Goal: Task Accomplishment & Management: Manage account settings

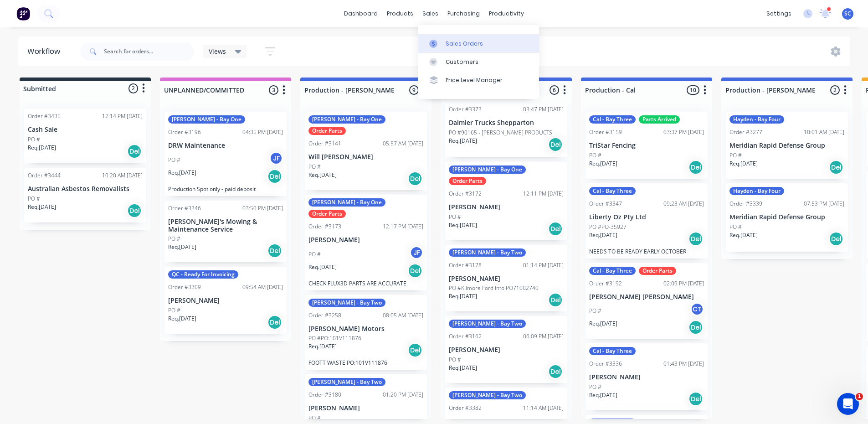
click at [439, 41] on div at bounding box center [436, 44] width 14 height 8
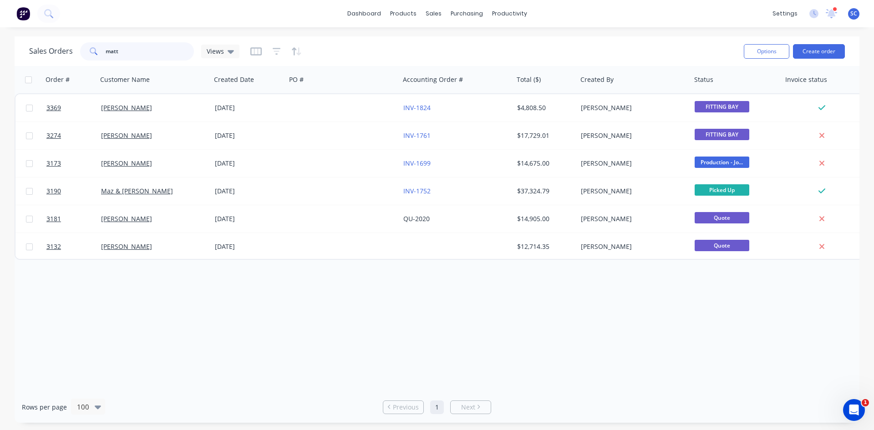
drag, startPoint x: 132, startPoint y: 51, endPoint x: 100, endPoint y: 54, distance: 32.0
click at [100, 54] on div "matt" at bounding box center [137, 51] width 114 height 18
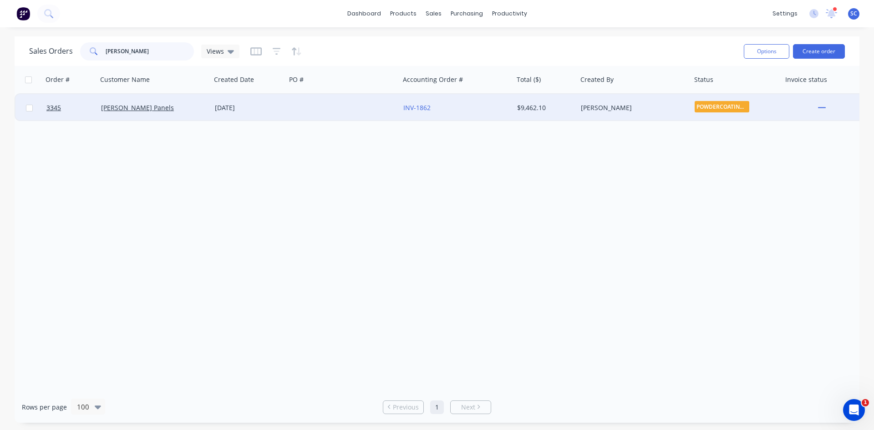
type input "[PERSON_NAME]"
click at [182, 107] on div "[PERSON_NAME] Panels" at bounding box center [151, 107] width 101 height 9
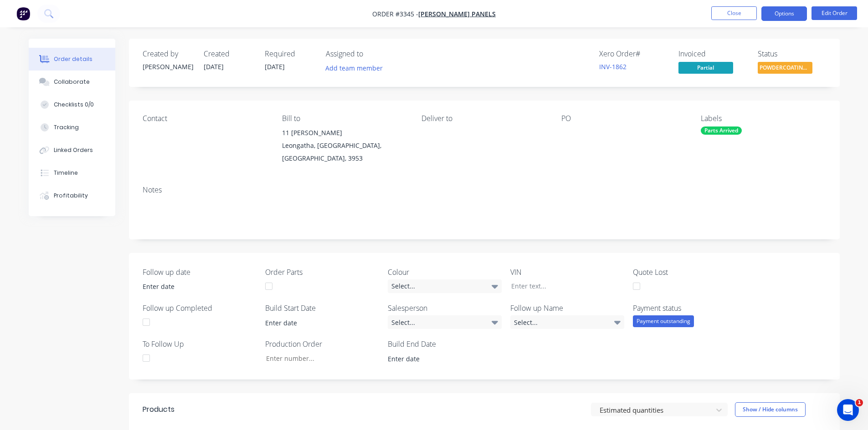
click at [775, 11] on button "Options" at bounding box center [784, 13] width 46 height 15
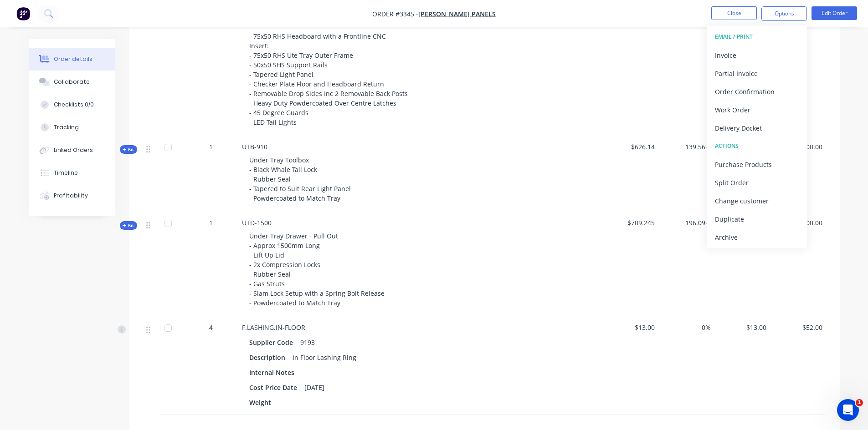
scroll to position [592, 0]
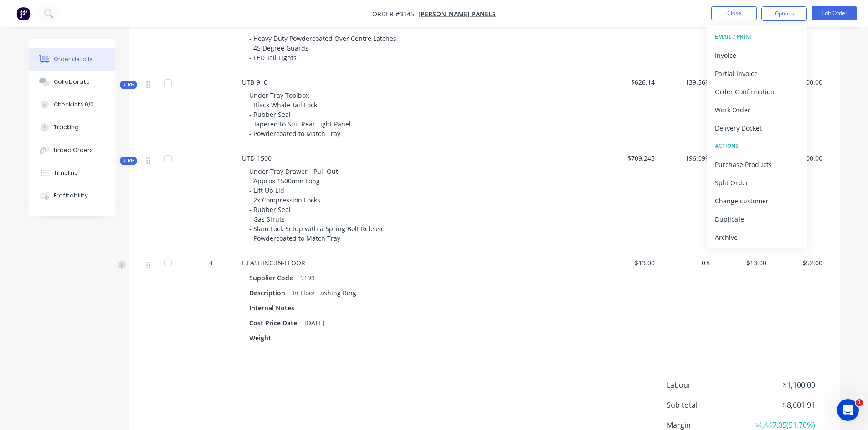
click at [448, 380] on div "Labour $1,100.00 Sub total $8,601.91 Margin $4,447.05 ( 51.70 %) Tax $860.19 To…" at bounding box center [484, 433] width 683 height 106
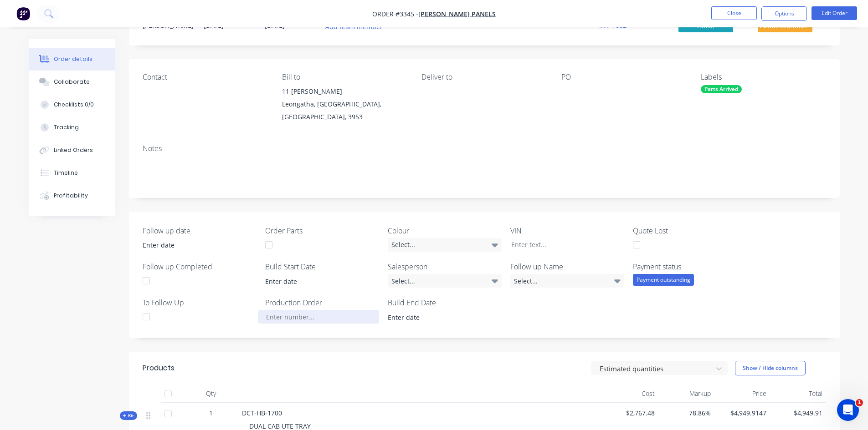
scroll to position [0, 0]
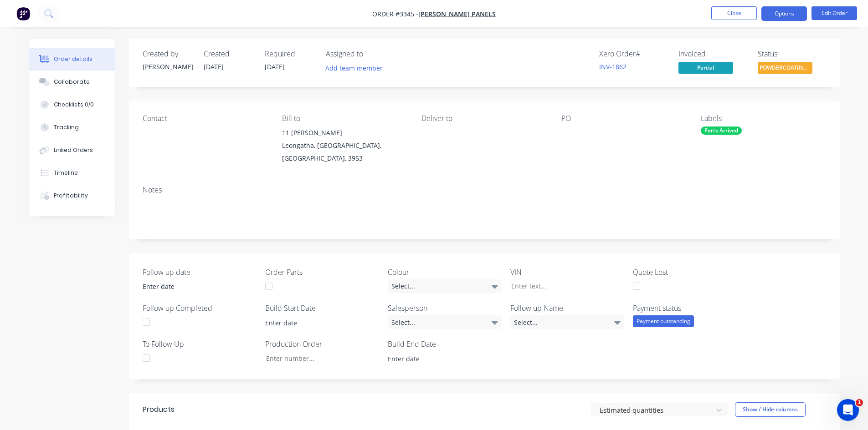
click at [784, 10] on button "Options" at bounding box center [784, 13] width 46 height 15
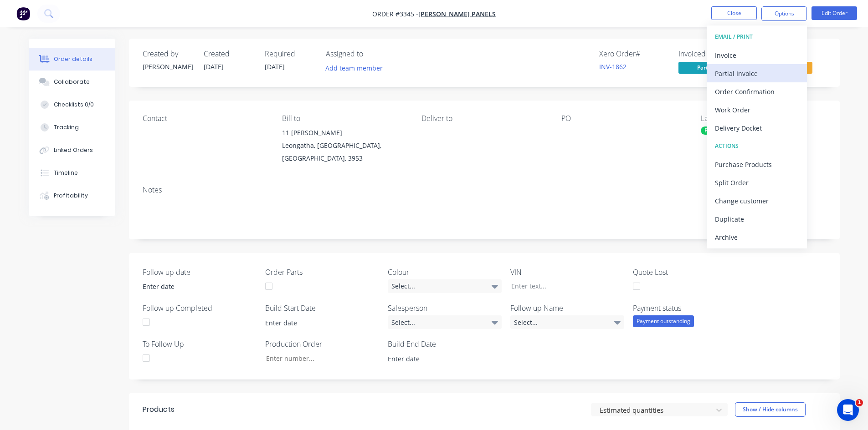
click at [719, 73] on div "Partial Invoice" at bounding box center [757, 73] width 84 height 13
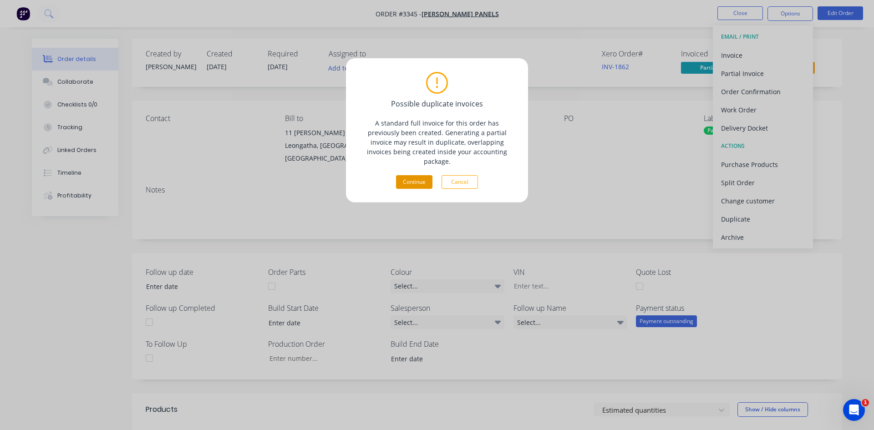
click at [411, 175] on button "Continue" at bounding box center [414, 182] width 36 height 14
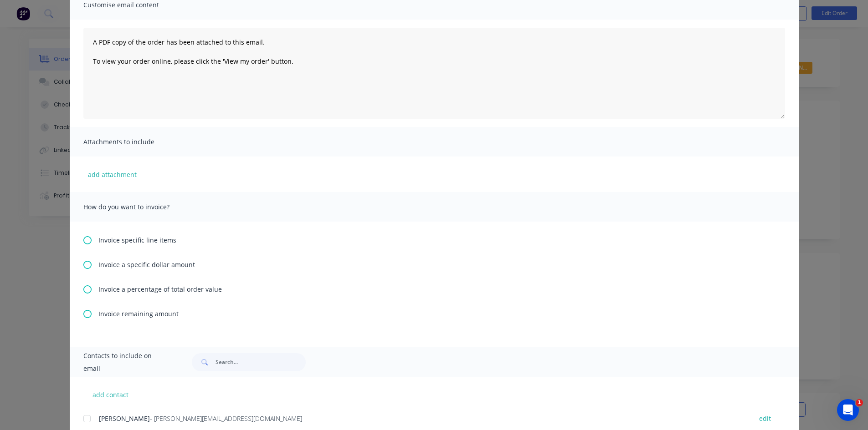
scroll to position [139, 0]
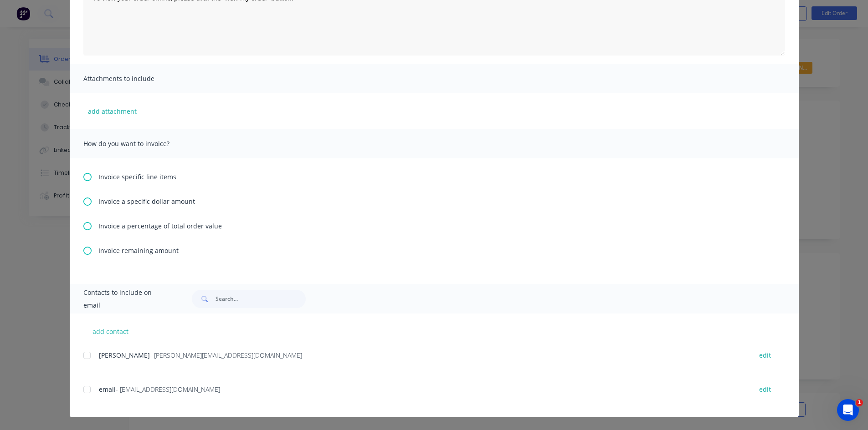
click at [83, 249] on icon at bounding box center [87, 251] width 8 height 8
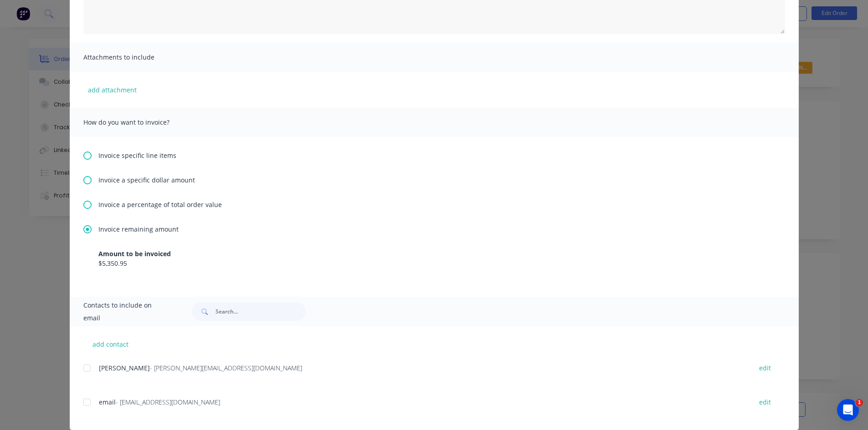
scroll to position [174, 0]
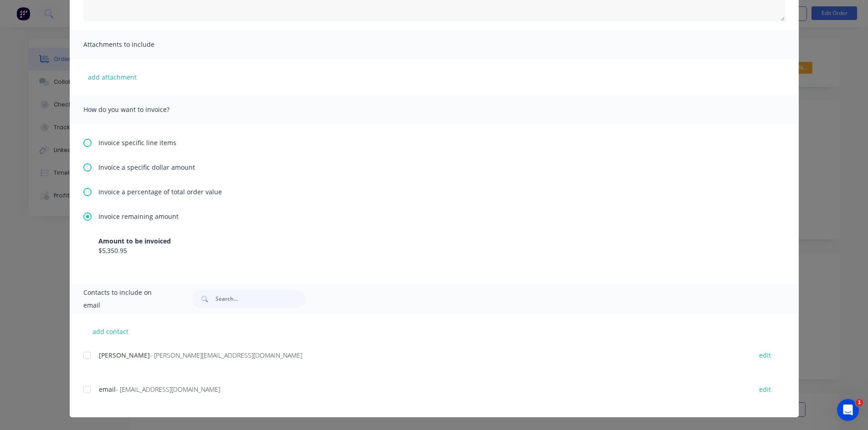
click at [82, 358] on div at bounding box center [87, 356] width 18 height 18
click at [101, 330] on button "add contact" at bounding box center [110, 332] width 55 height 14
select select "AU"
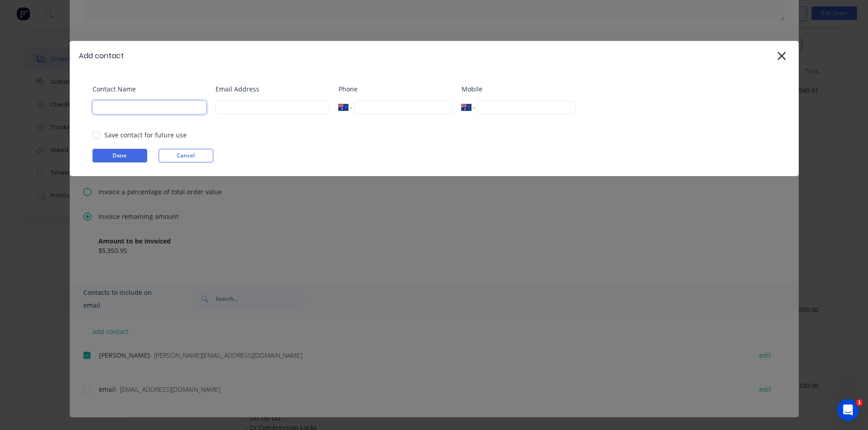
click at [132, 107] on input at bounding box center [149, 108] width 114 height 14
type input "[PERSON_NAME] Panels"
click at [274, 107] on input at bounding box center [272, 108] width 114 height 14
type input "[PERSON_NAME][EMAIL_ADDRESS][DOMAIN_NAME]"
click at [95, 137] on div at bounding box center [96, 135] width 18 height 18
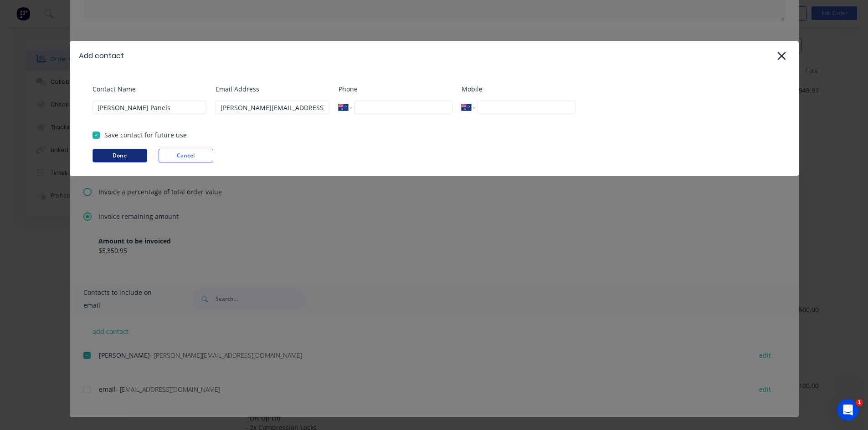
click at [107, 157] on button "Done" at bounding box center [119, 156] width 55 height 14
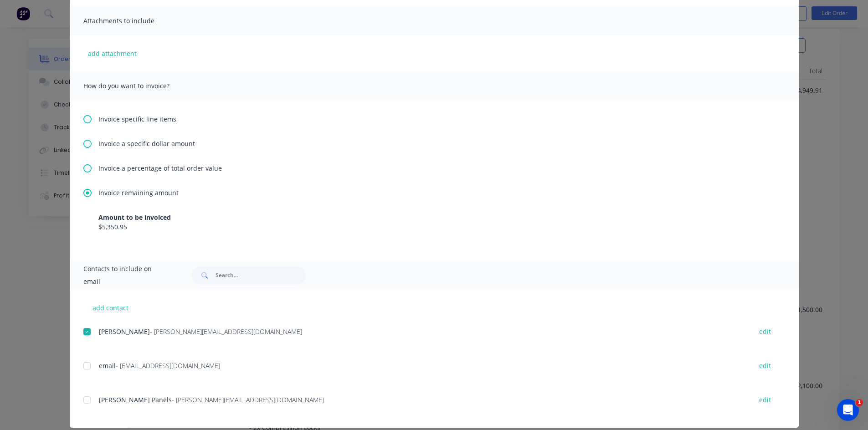
scroll to position [208, 0]
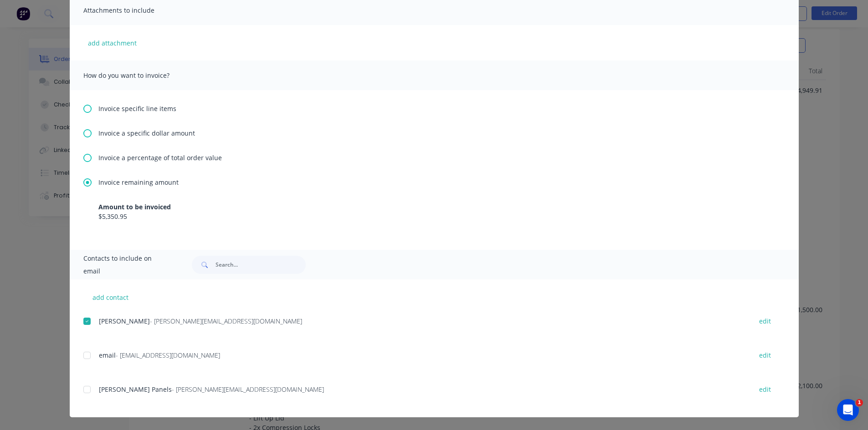
click at [85, 388] on div at bounding box center [87, 390] width 18 height 18
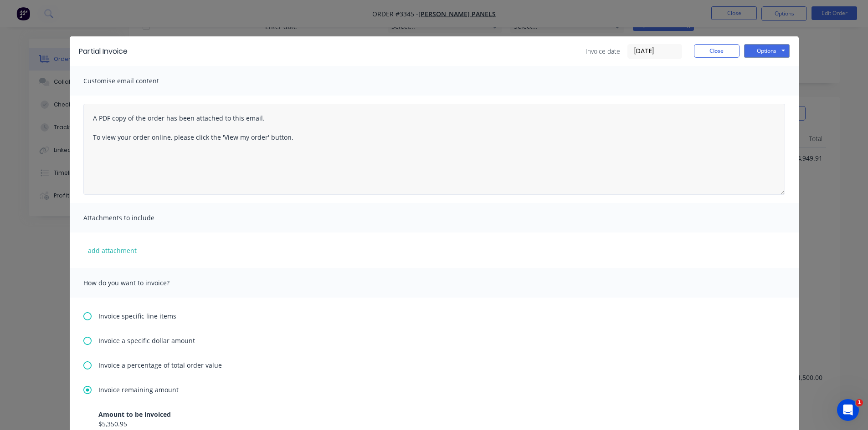
scroll to position [228, 0]
click at [763, 51] on button "Options" at bounding box center [767, 51] width 46 height 14
click at [764, 95] on button "Email" at bounding box center [773, 97] width 58 height 15
click at [724, 54] on button "Close" at bounding box center [717, 51] width 46 height 14
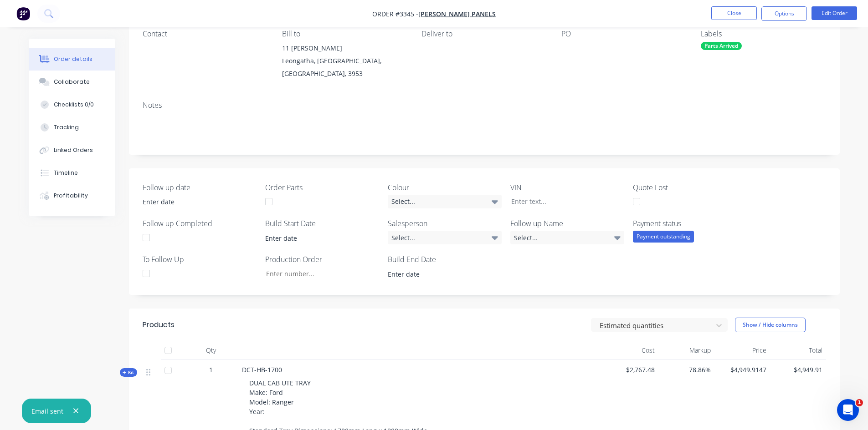
scroll to position [0, 0]
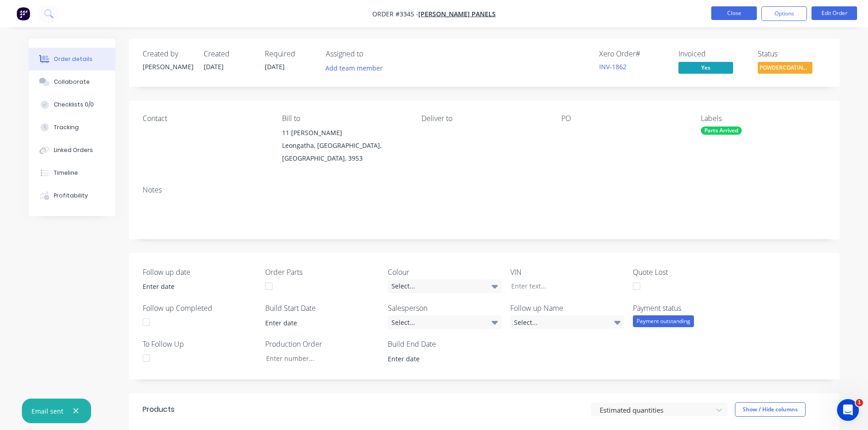
click at [728, 12] on button "Close" at bounding box center [734, 13] width 46 height 14
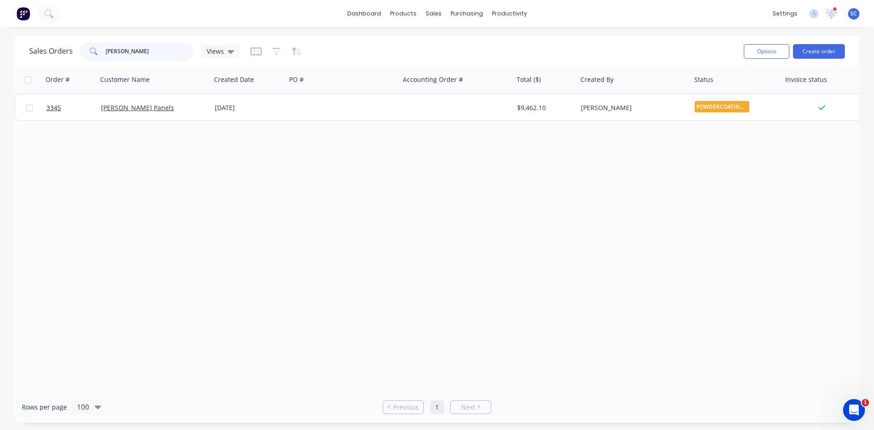
drag, startPoint x: 139, startPoint y: 50, endPoint x: 71, endPoint y: 54, distance: 68.5
click at [71, 54] on div "Sales Orders [PERSON_NAME] Views" at bounding box center [134, 51] width 210 height 18
type input "twitt"
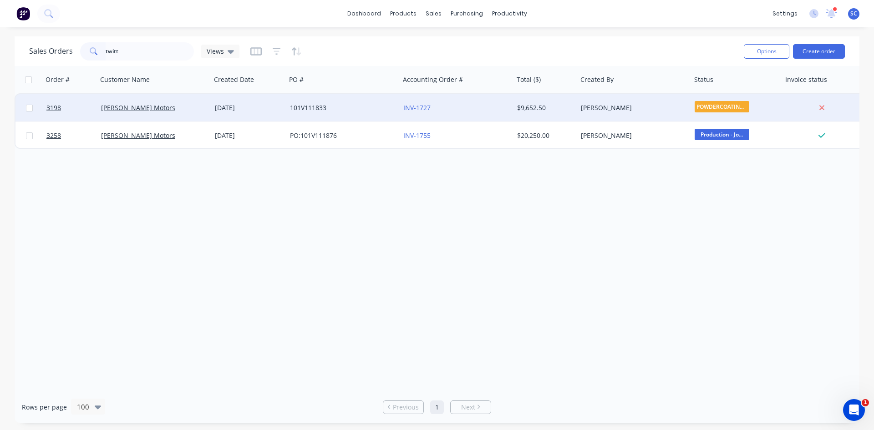
click at [575, 112] on div "$9,652.50" at bounding box center [546, 107] width 64 height 27
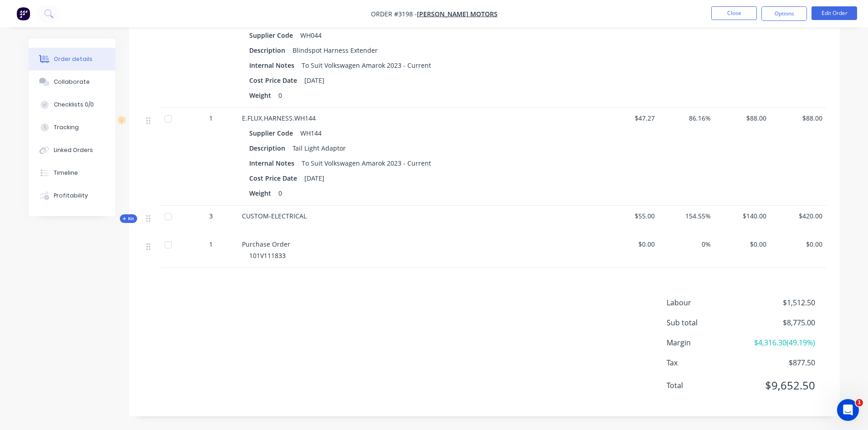
scroll to position [997, 0]
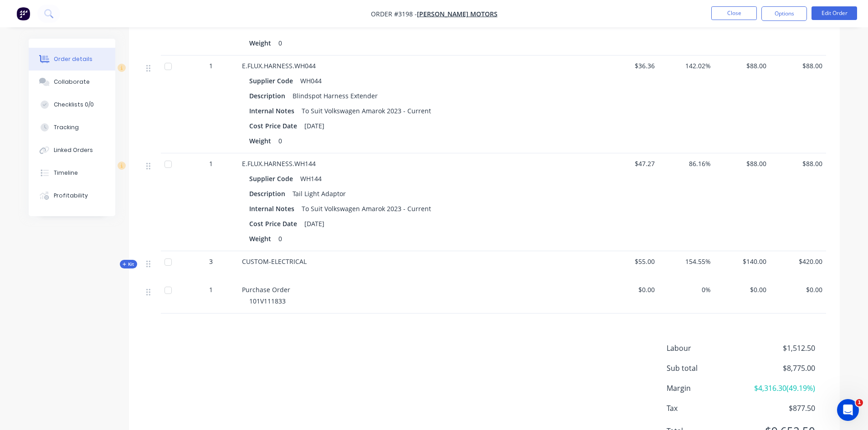
click at [124, 265] on icon "button" at bounding box center [125, 264] width 4 height 5
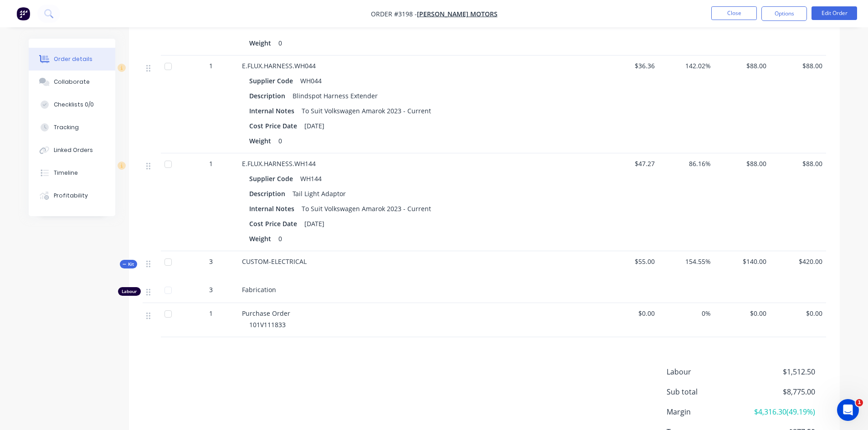
click at [124, 265] on icon "button" at bounding box center [125, 264] width 4 height 5
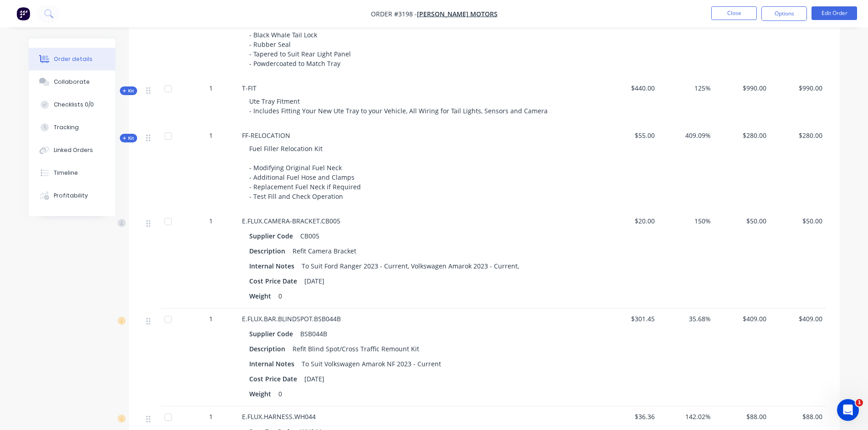
scroll to position [633, 0]
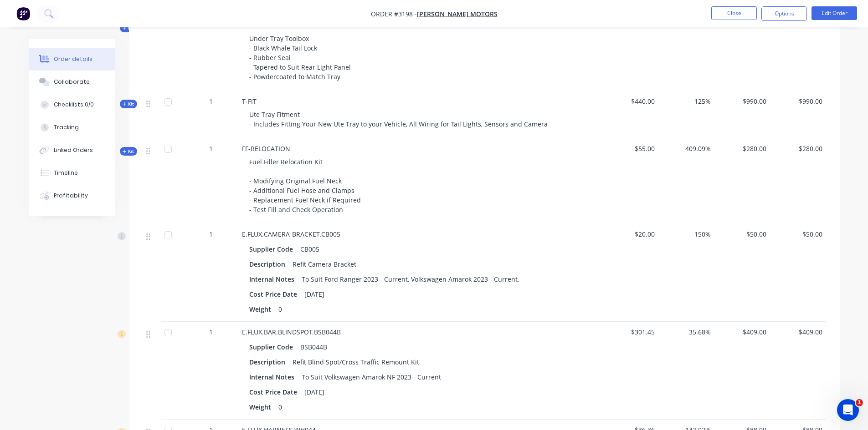
click at [128, 150] on span "Kit" at bounding box center [129, 151] width 12 height 7
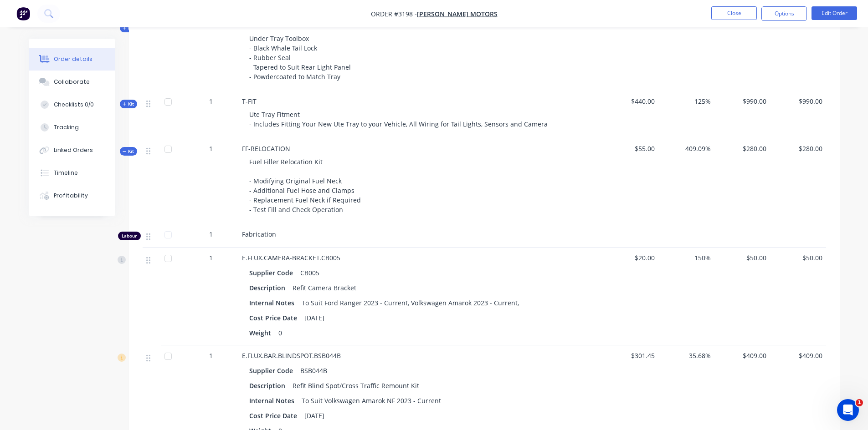
click at [128, 151] on span "Kit" at bounding box center [129, 151] width 12 height 7
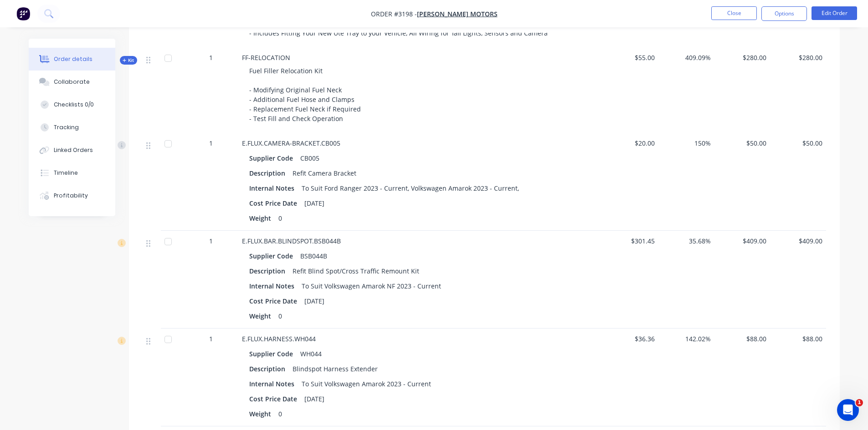
scroll to position [496, 0]
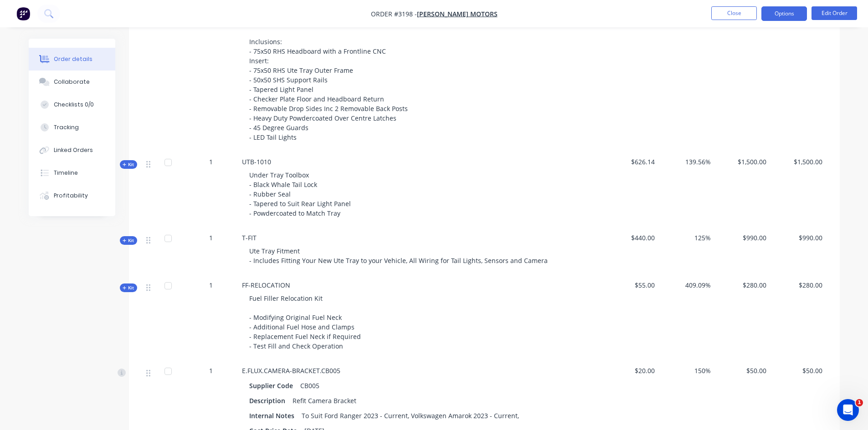
click at [788, 12] on button "Options" at bounding box center [784, 13] width 46 height 15
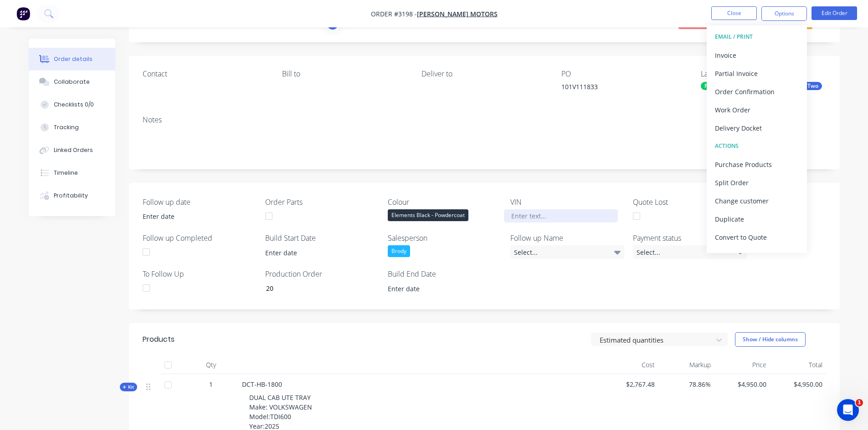
scroll to position [0, 0]
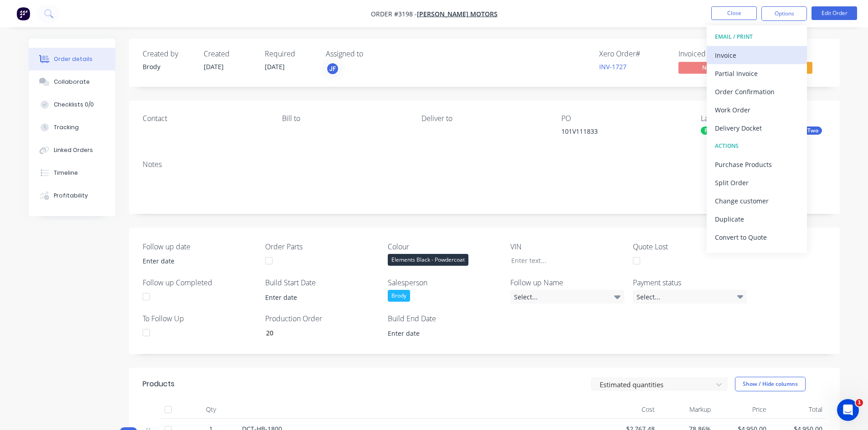
click at [746, 58] on div "Invoice" at bounding box center [757, 55] width 84 height 13
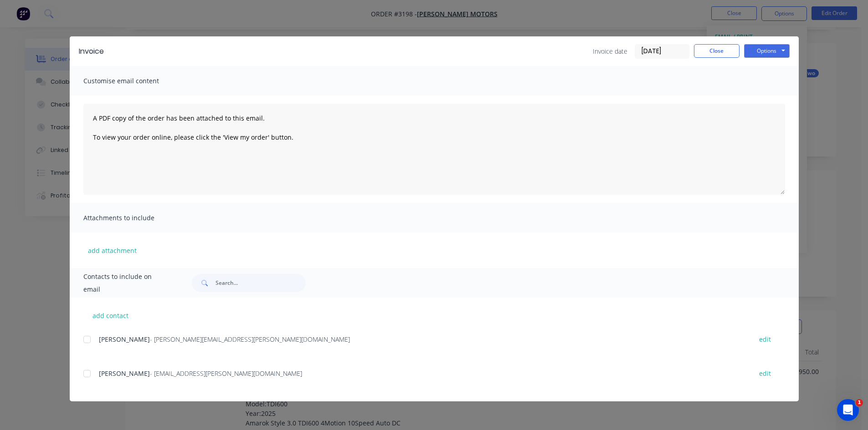
scroll to position [137, 0]
click at [108, 315] on button "add contact" at bounding box center [110, 316] width 55 height 14
select select "AU"
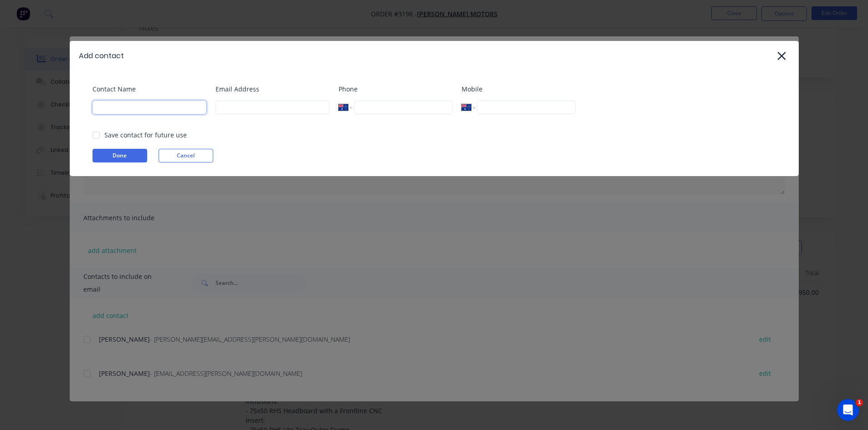
click at [128, 109] on input at bounding box center [149, 108] width 114 height 14
type input "[PERSON_NAME]"
click at [282, 113] on input at bounding box center [272, 108] width 114 height 14
type input "[PERSON_NAME][EMAIL_ADDRESS][DOMAIN_NAME]"
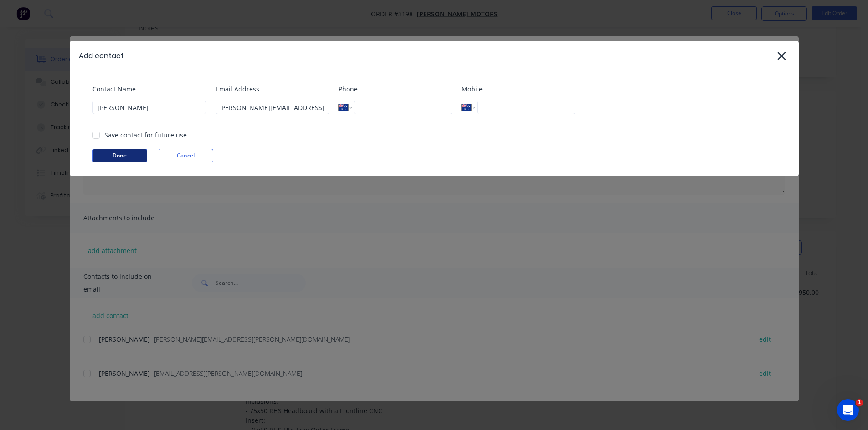
click at [109, 158] on button "Done" at bounding box center [119, 156] width 55 height 14
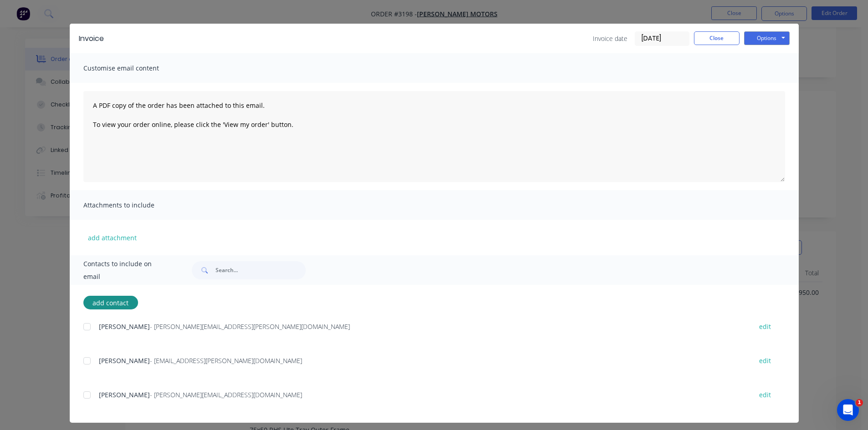
scroll to position [18, 0]
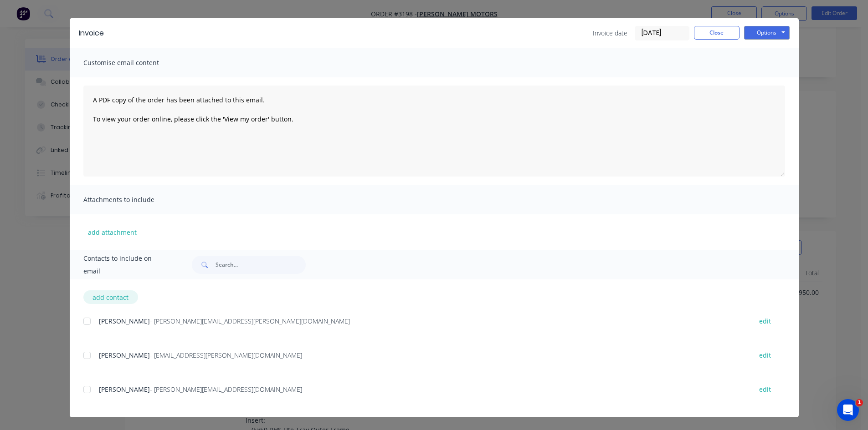
click at [99, 296] on button "add contact" at bounding box center [110, 298] width 55 height 14
select select "AU"
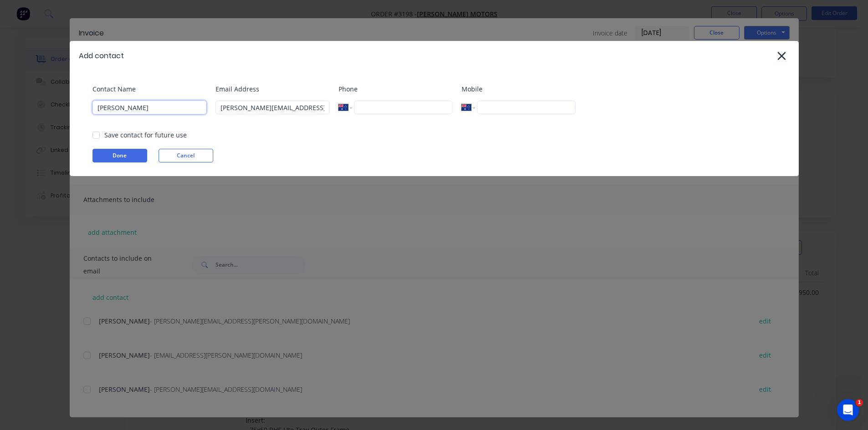
drag, startPoint x: 155, startPoint y: 108, endPoint x: 70, endPoint y: 115, distance: 85.4
click at [70, 115] on div "Contact Name [PERSON_NAME] Email Address [PERSON_NAME][EMAIL_ADDRESS][DOMAIN_NA…" at bounding box center [434, 124] width 729 height 106
type input "[PERSON_NAME]"
click at [265, 110] on input "[PERSON_NAME][EMAIL_ADDRESS][DOMAIN_NAME]" at bounding box center [272, 108] width 114 height 14
drag, startPoint x: 265, startPoint y: 106, endPoint x: 86, endPoint y: 126, distance: 179.6
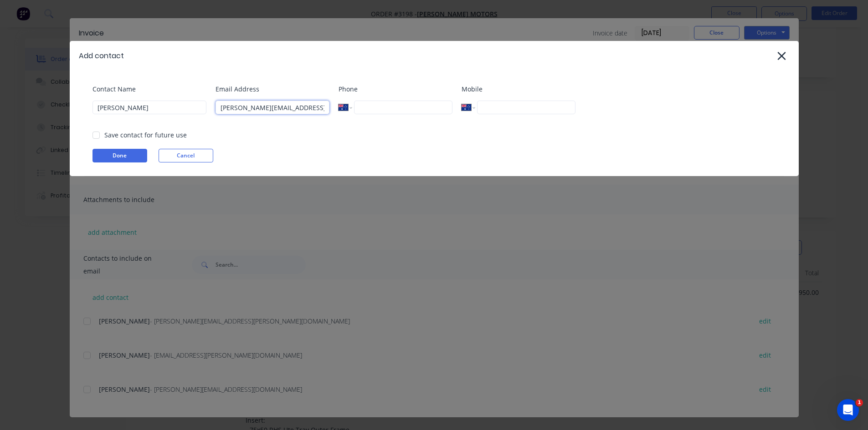
click at [86, 126] on div "Contact Name [PERSON_NAME] Email Address [PERSON_NAME][EMAIL_ADDRESS][DOMAIN_NA…" at bounding box center [434, 124] width 729 height 106
type input "[EMAIL_ADDRESS][PERSON_NAME][DOMAIN_NAME]"
click at [133, 155] on button "Done" at bounding box center [119, 156] width 55 height 14
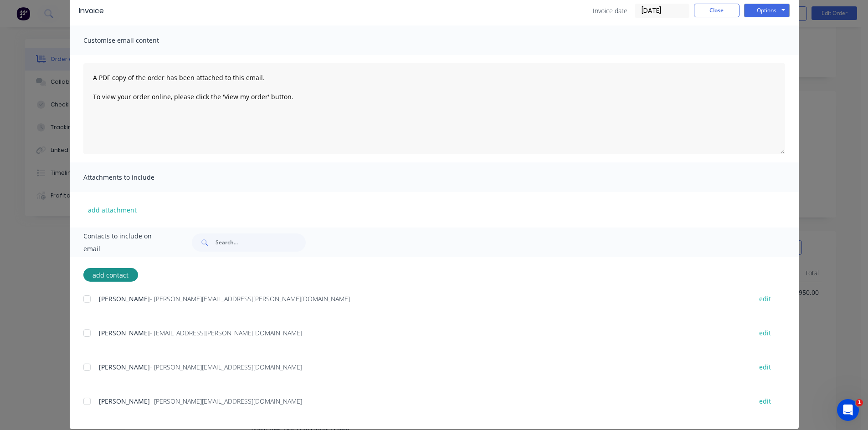
scroll to position [52, 0]
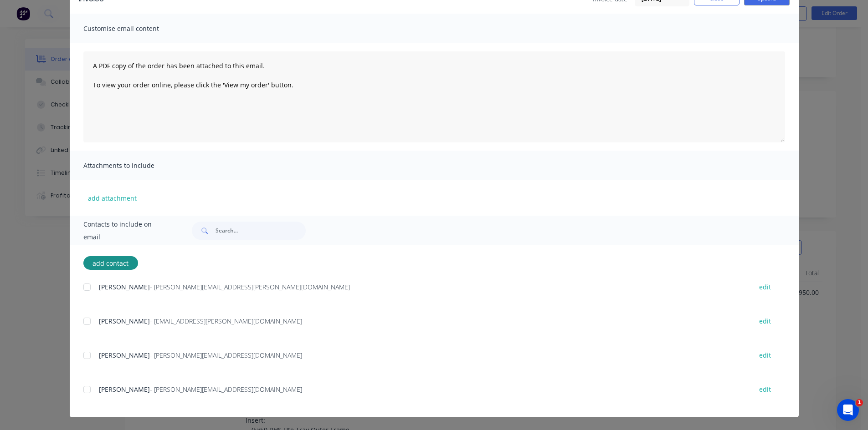
click at [82, 391] on div at bounding box center [87, 390] width 18 height 18
click at [84, 289] on div at bounding box center [87, 287] width 18 height 18
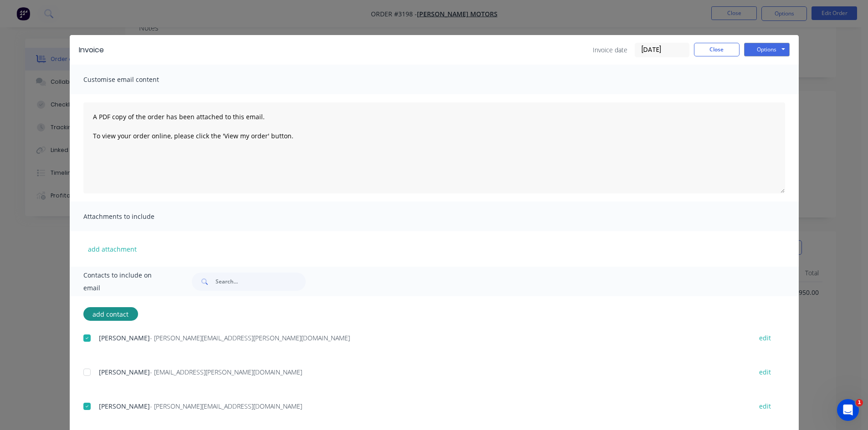
scroll to position [0, 0]
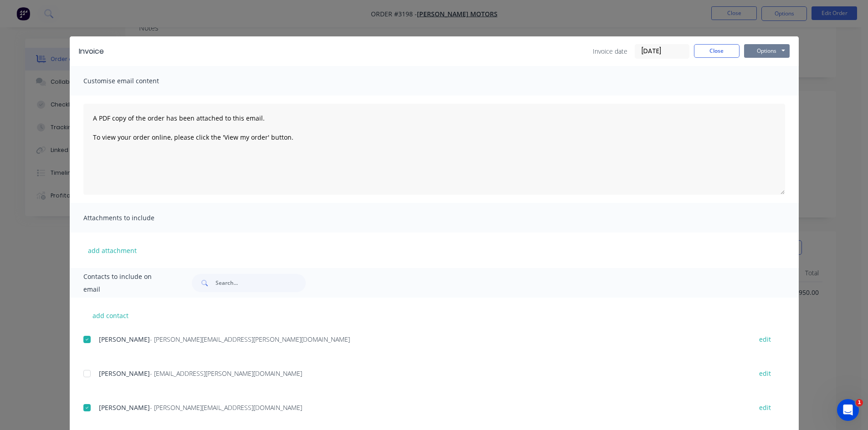
click at [771, 50] on button "Options" at bounding box center [767, 51] width 46 height 14
click at [771, 97] on button "Email" at bounding box center [773, 97] width 58 height 15
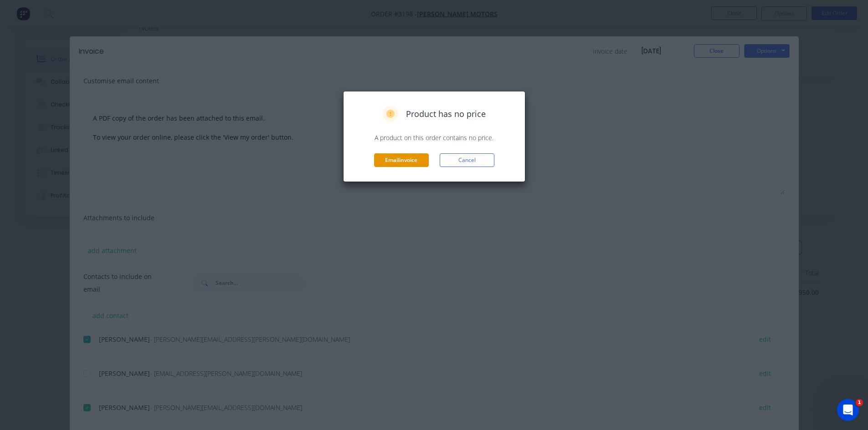
click at [385, 160] on button "Email invoice" at bounding box center [401, 160] width 55 height 14
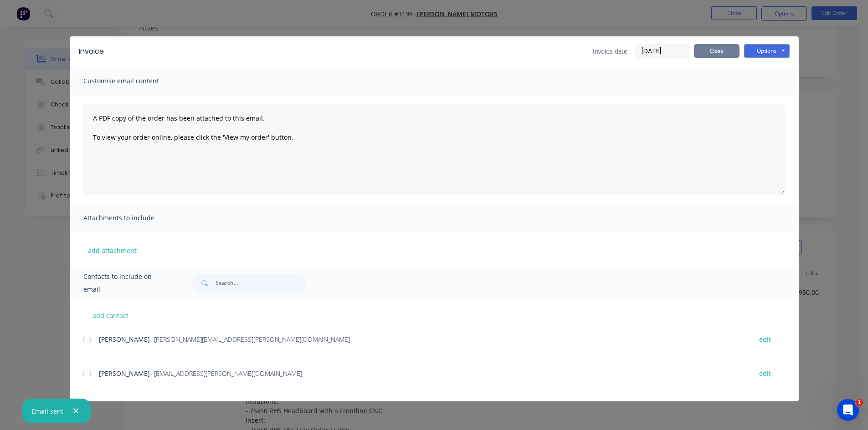
click at [710, 49] on button "Close" at bounding box center [717, 51] width 46 height 14
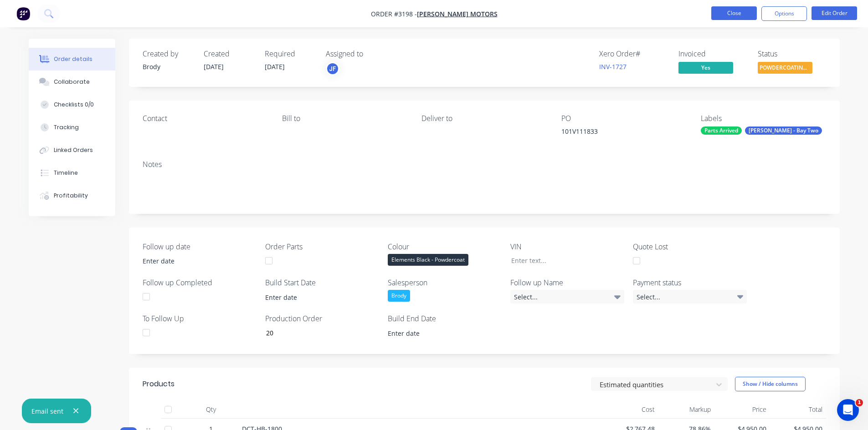
click at [737, 16] on button "Close" at bounding box center [734, 13] width 46 height 14
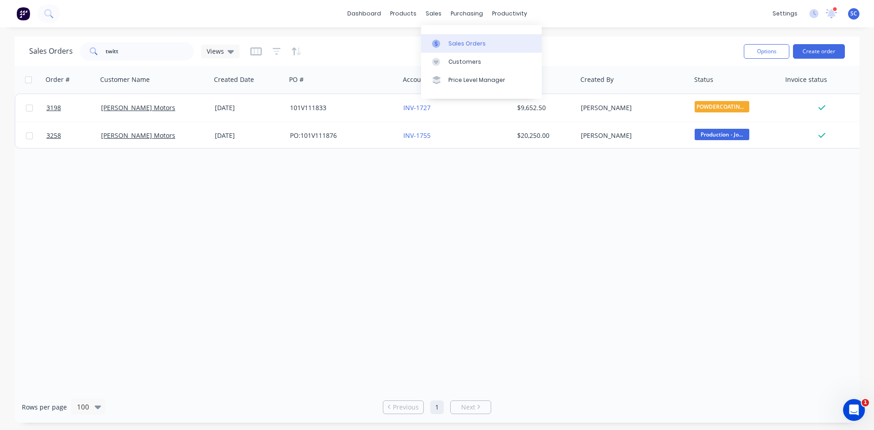
click at [457, 43] on div "Sales Orders" at bounding box center [467, 44] width 37 height 8
drag, startPoint x: 138, startPoint y: 51, endPoint x: 66, endPoint y: 51, distance: 72.9
click at [100, 48] on div "twitt" at bounding box center [137, 51] width 114 height 18
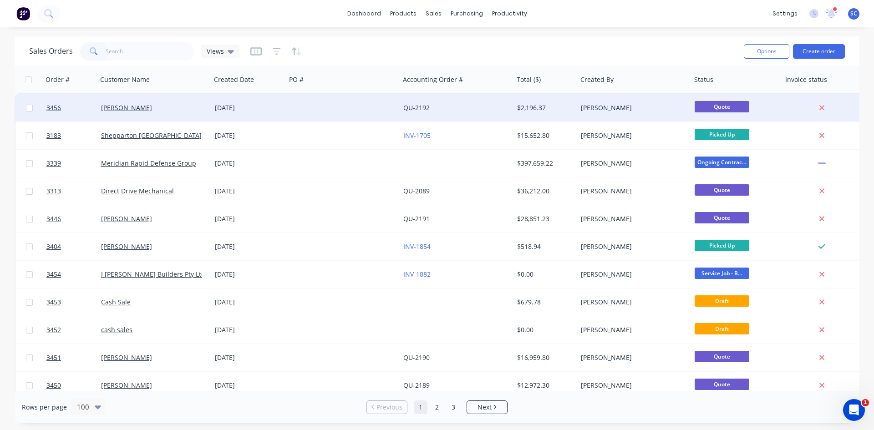
click at [174, 110] on div "[PERSON_NAME]" at bounding box center [151, 107] width 101 height 9
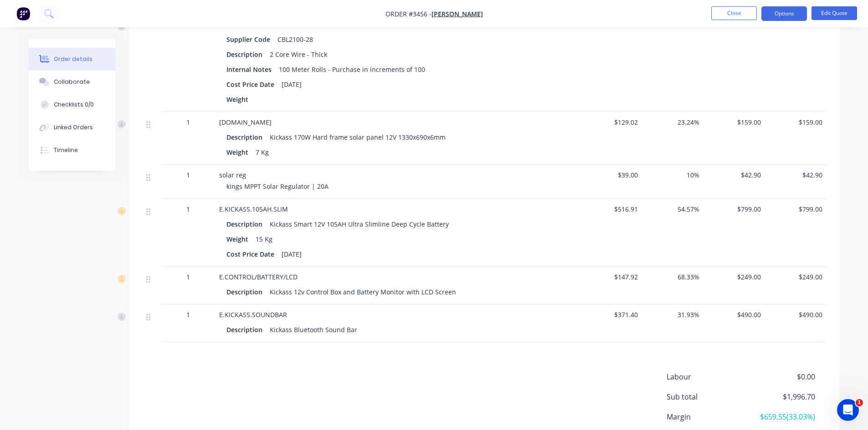
scroll to position [593, 0]
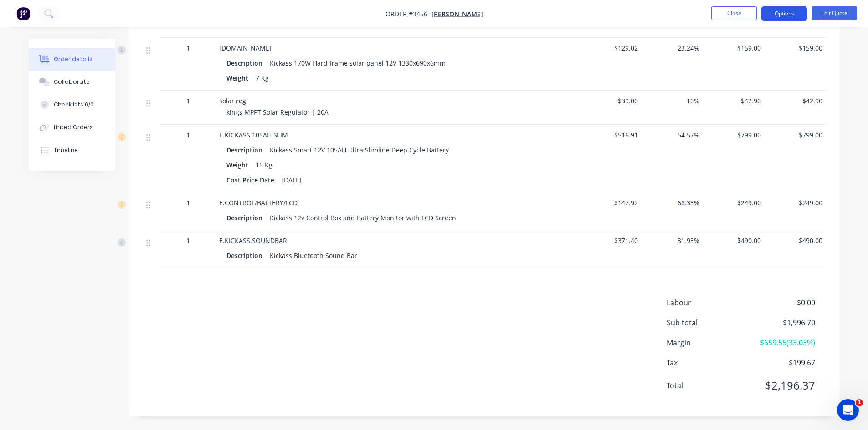
click at [791, 13] on button "Options" at bounding box center [784, 13] width 46 height 15
click at [679, 18] on nav "Order #3456 - [PERSON_NAME] Close Options Edit Quote" at bounding box center [434, 13] width 868 height 27
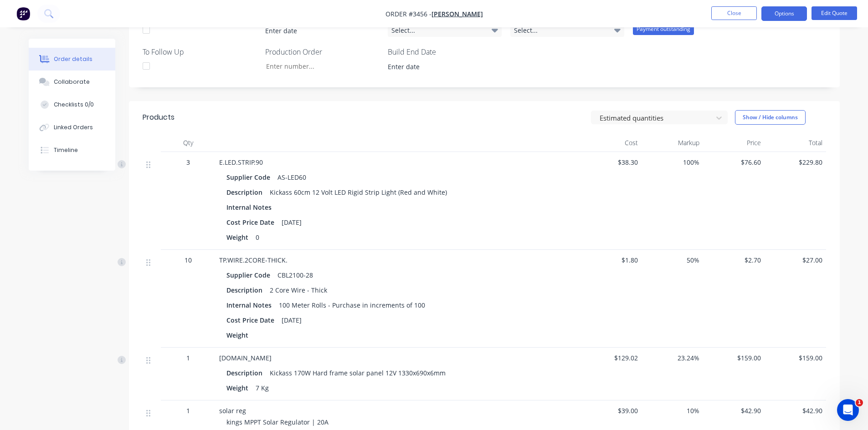
scroll to position [275, 0]
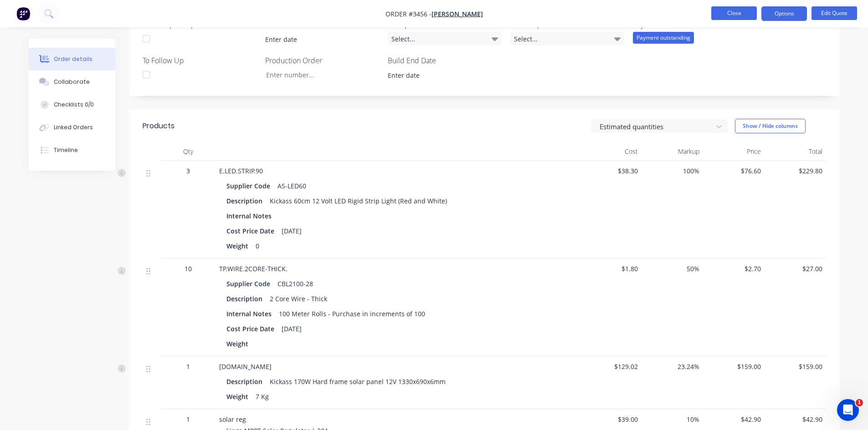
click at [721, 15] on button "Close" at bounding box center [734, 13] width 46 height 14
